Goal: Find specific page/section: Find specific page/section

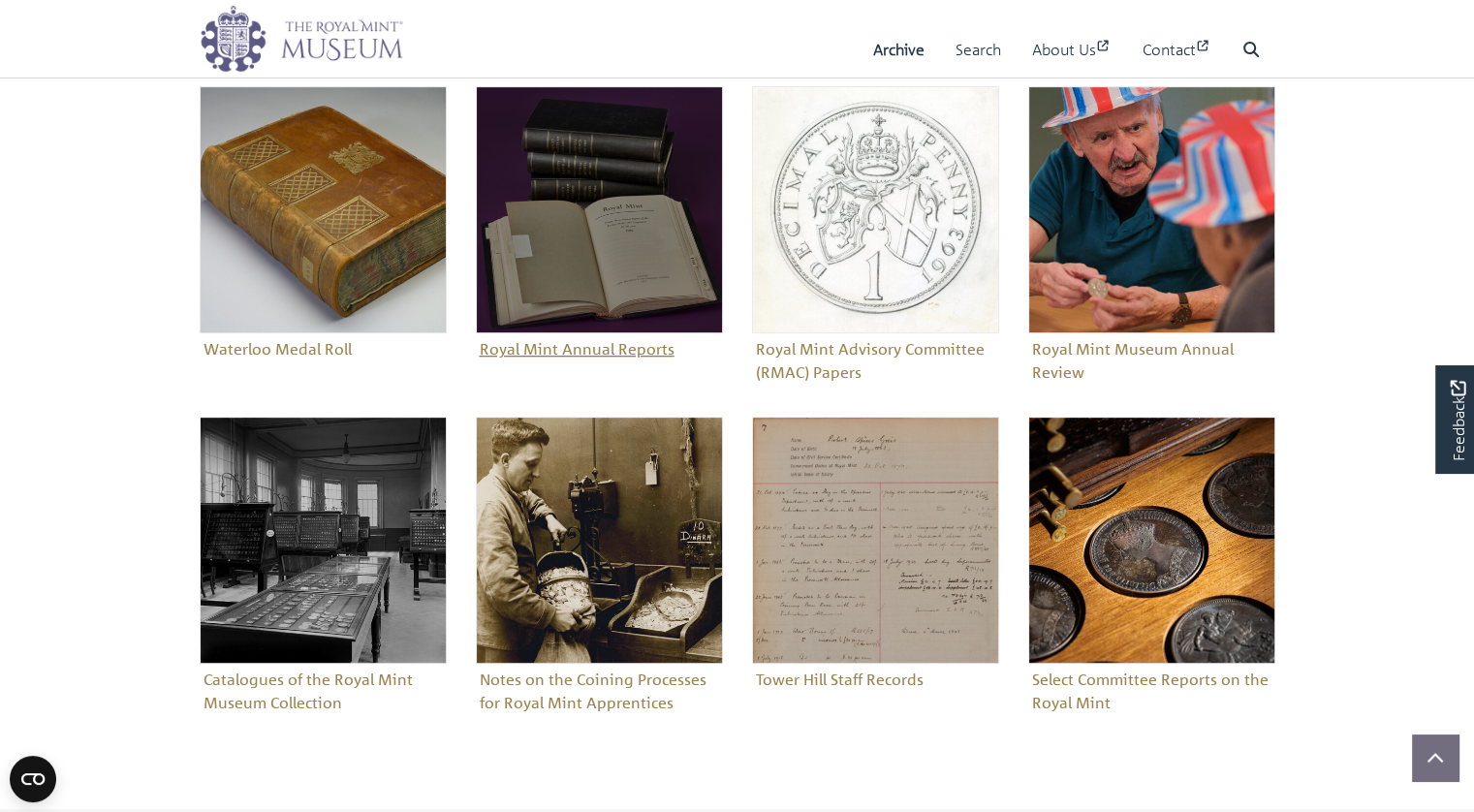
scroll to position [968, 0]
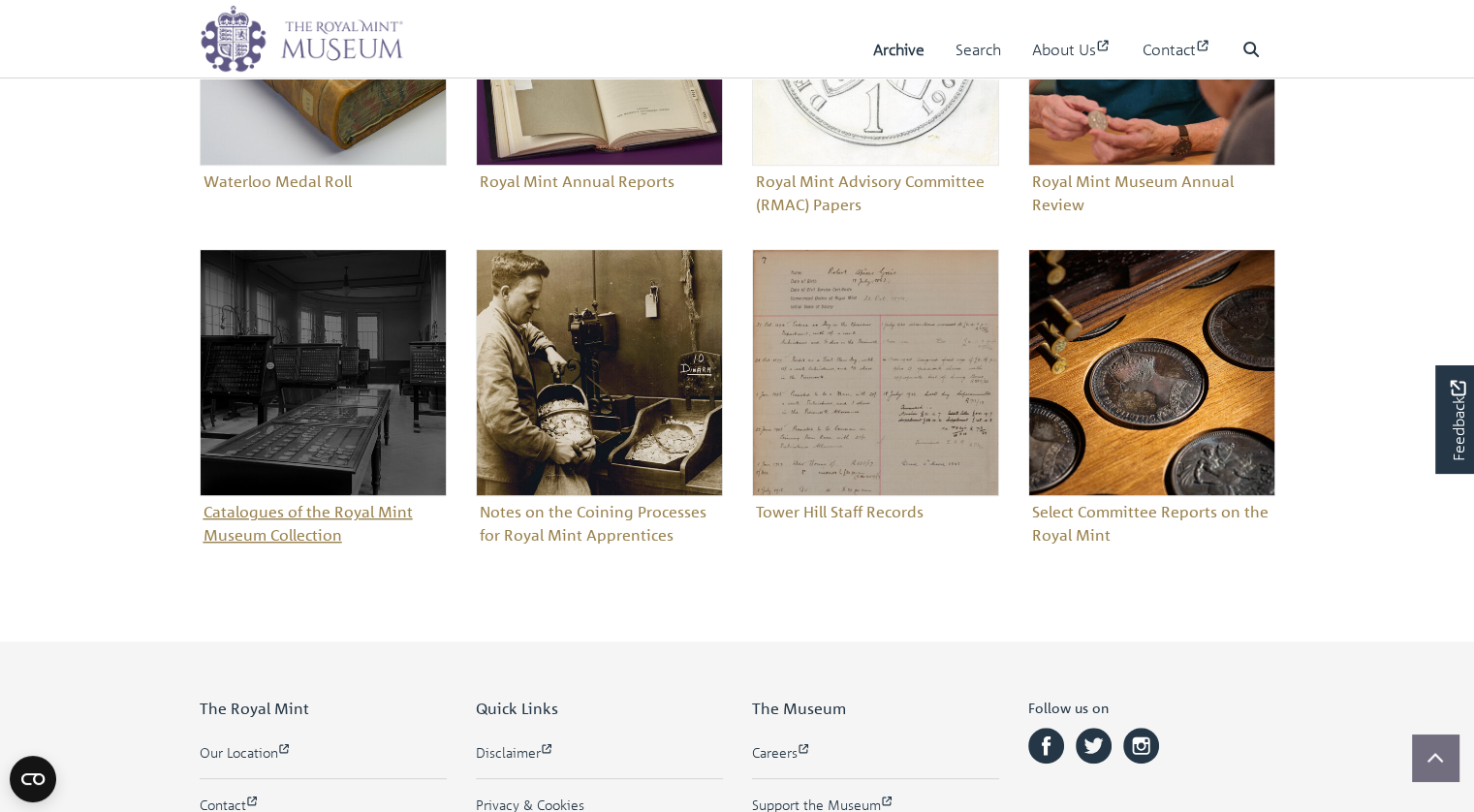
click at [310, 403] on img "Sub-collection" at bounding box center [323, 372] width 247 height 247
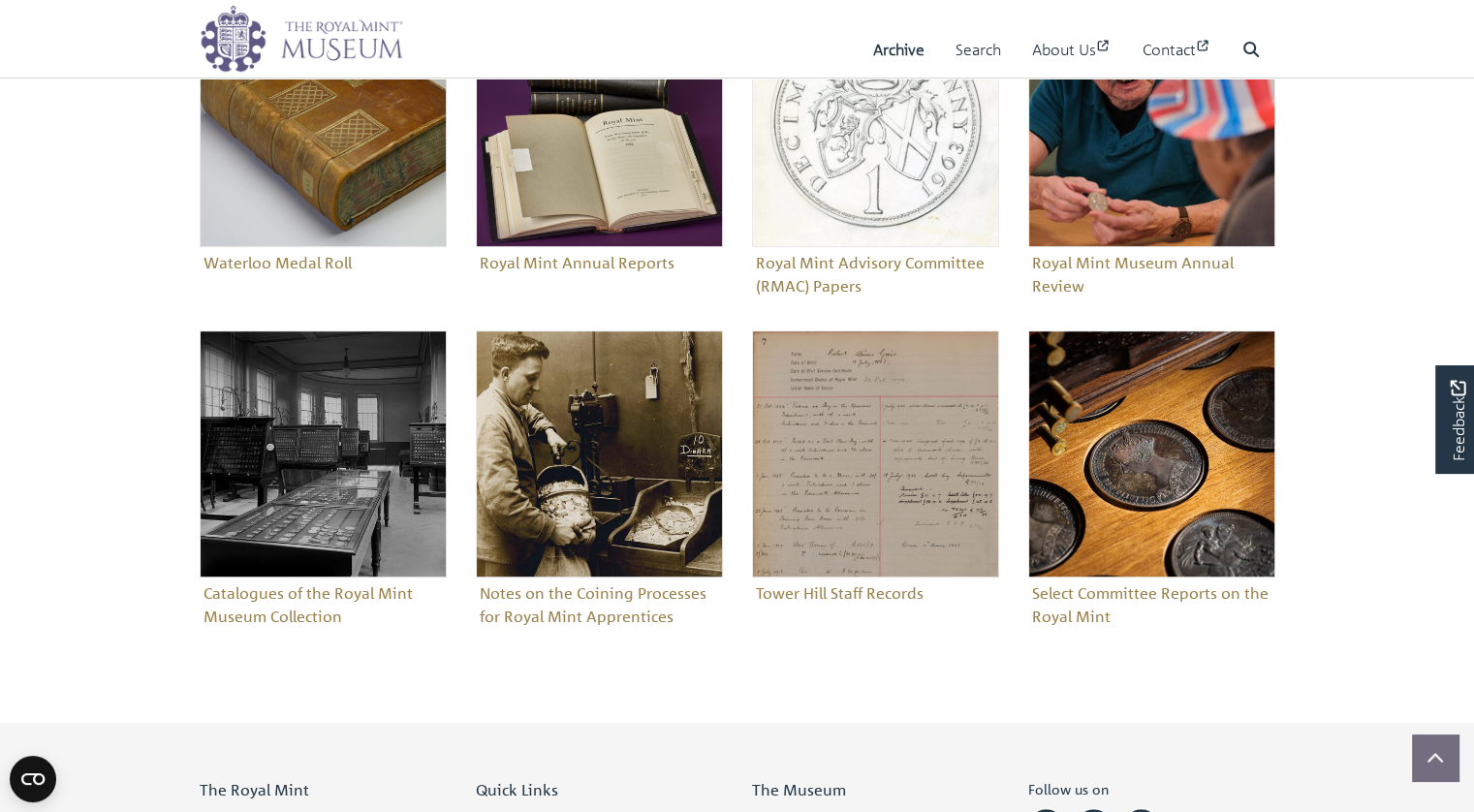
scroll to position [775, 0]
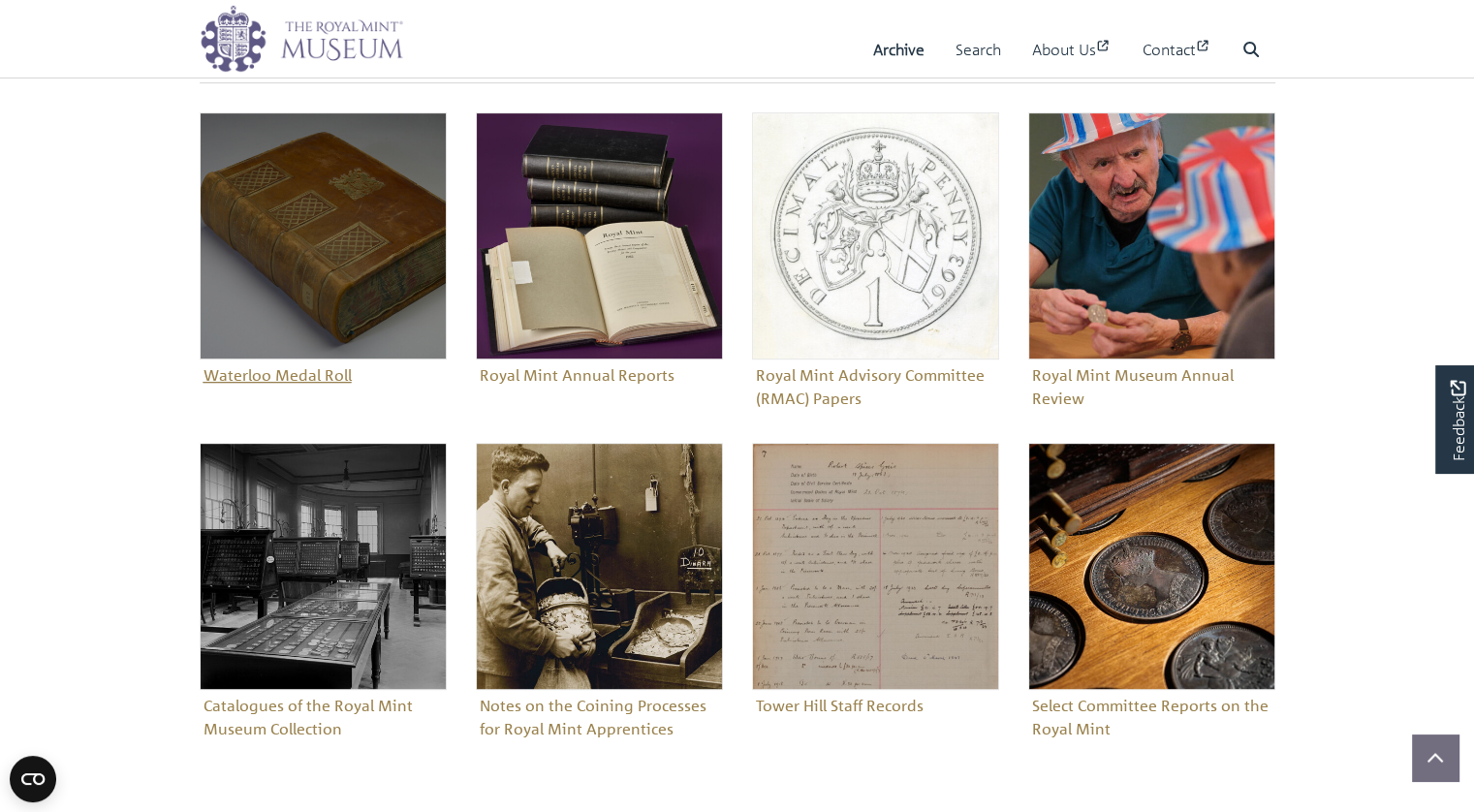
click at [322, 371] on figure "Waterloo Medal Roll" at bounding box center [323, 251] width 247 height 278
